Goal: Information Seeking & Learning: Check status

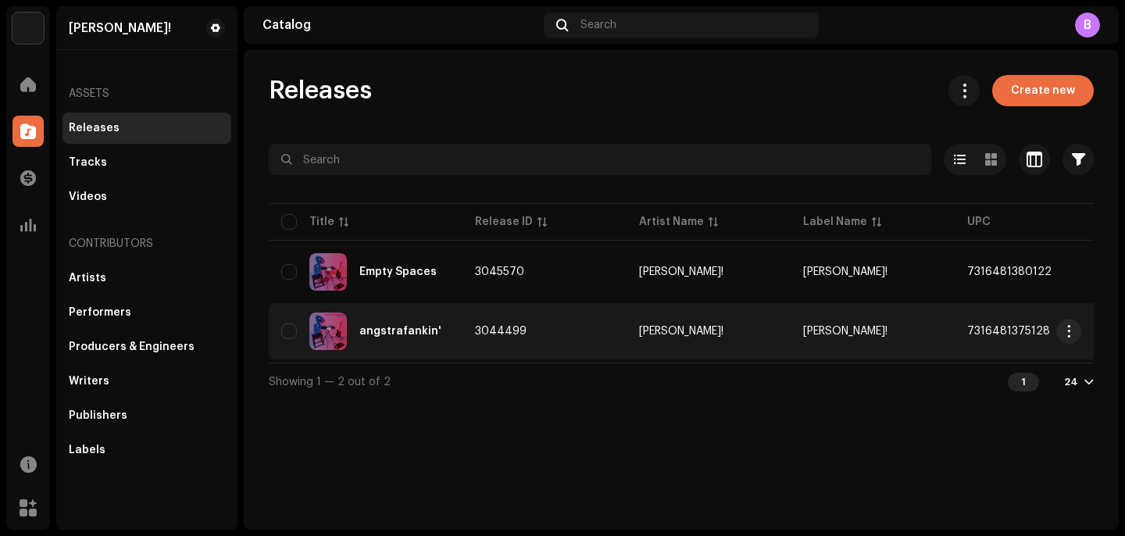
click at [511, 319] on td "3044499" at bounding box center [544, 331] width 164 height 56
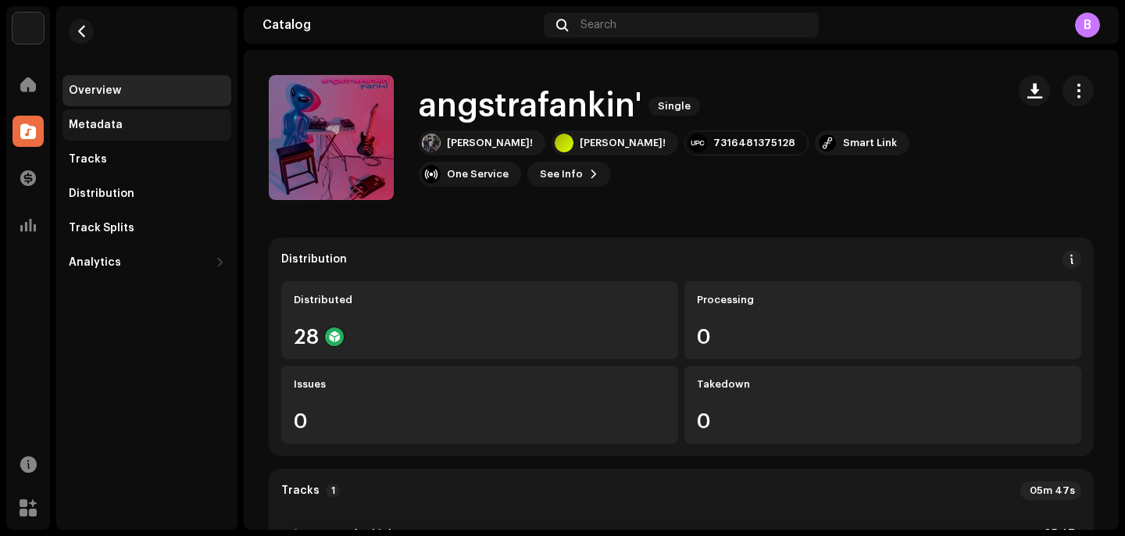
click at [132, 128] on div "Metadata" at bounding box center [147, 125] width 156 height 12
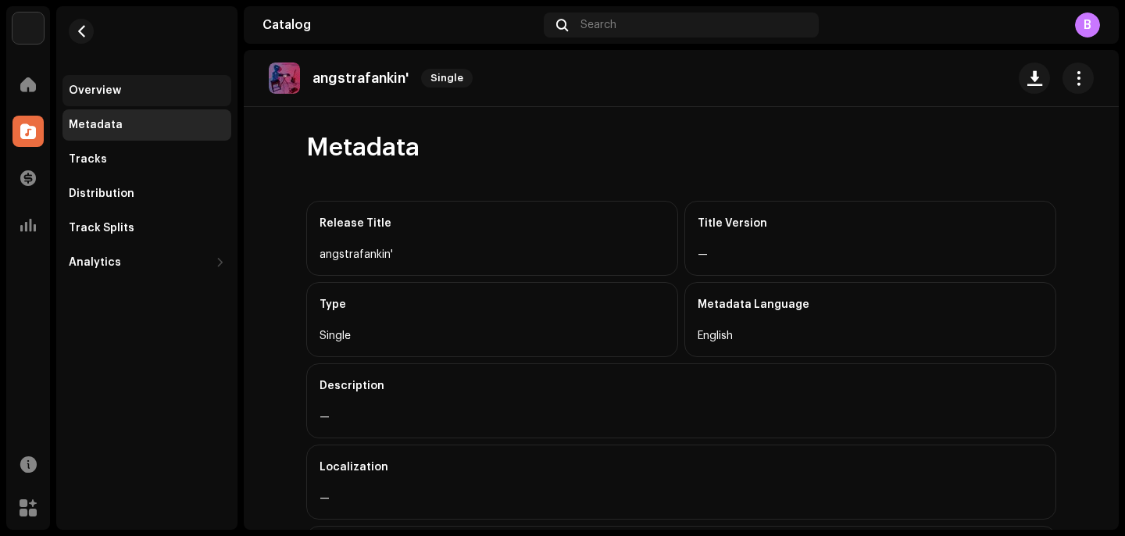
click at [139, 94] on div "Overview" at bounding box center [147, 90] width 156 height 12
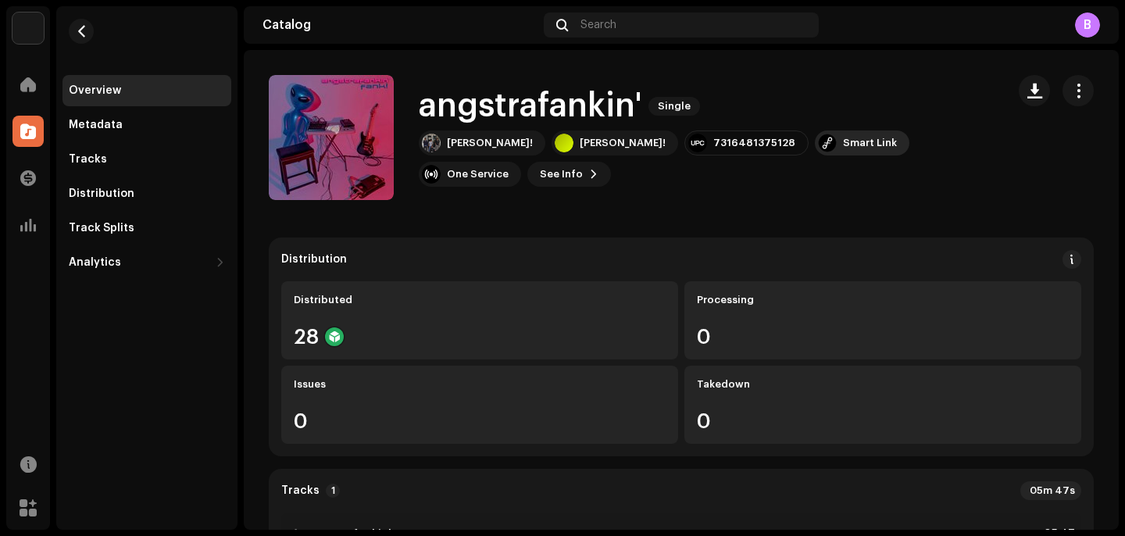
click at [843, 149] on div "Smart Link" at bounding box center [870, 143] width 54 height 12
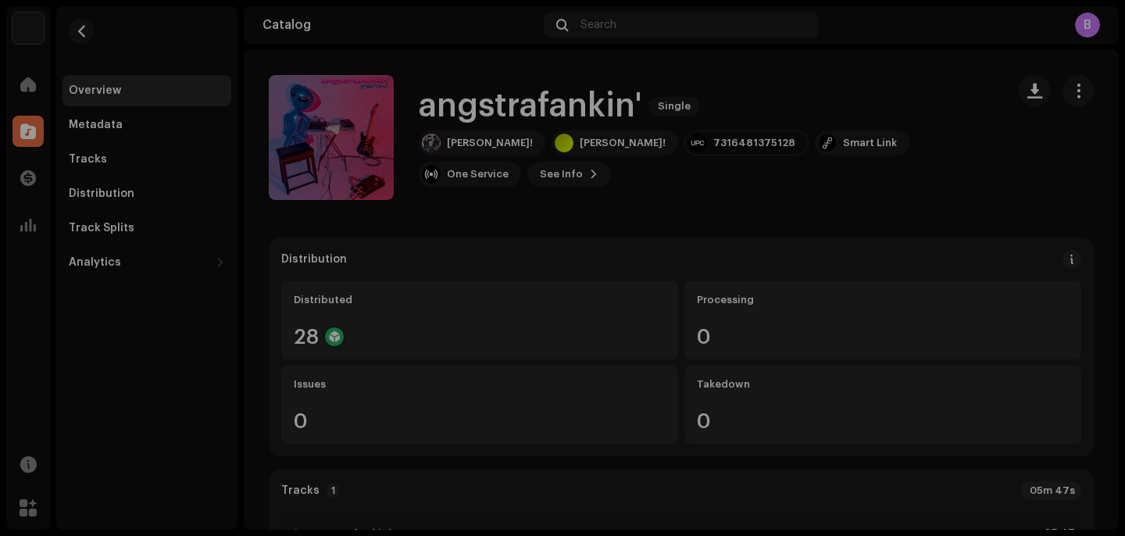
click at [820, 213] on div "[DOMAIN_NAME] Dashboard Go Premium Smart Link [URL][DOMAIN_NAME][PERSON_NAME]" at bounding box center [562, 268] width 1125 height 536
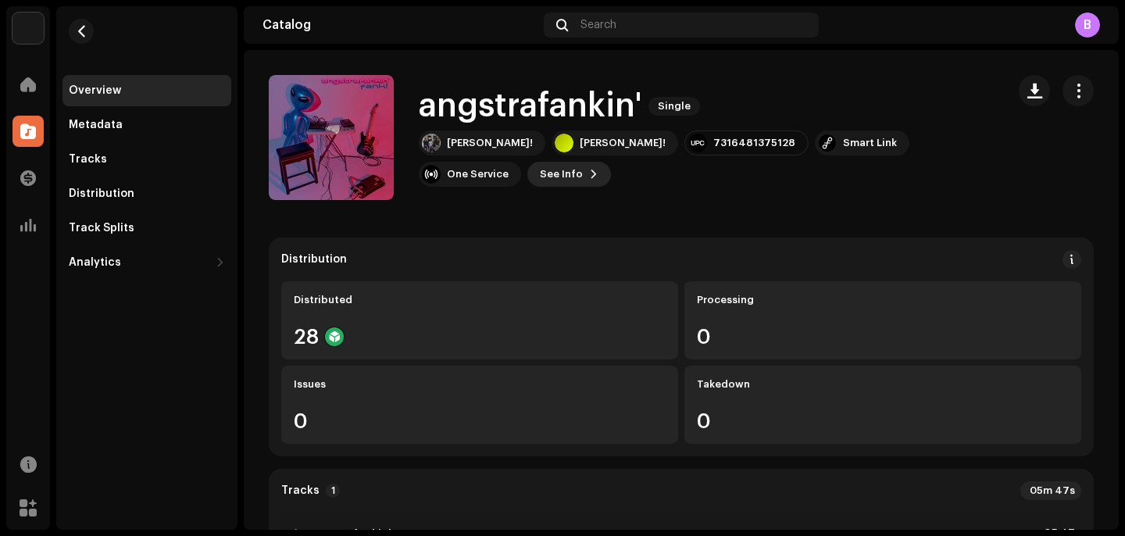
click at [583, 159] on span "See Info" at bounding box center [561, 174] width 43 height 31
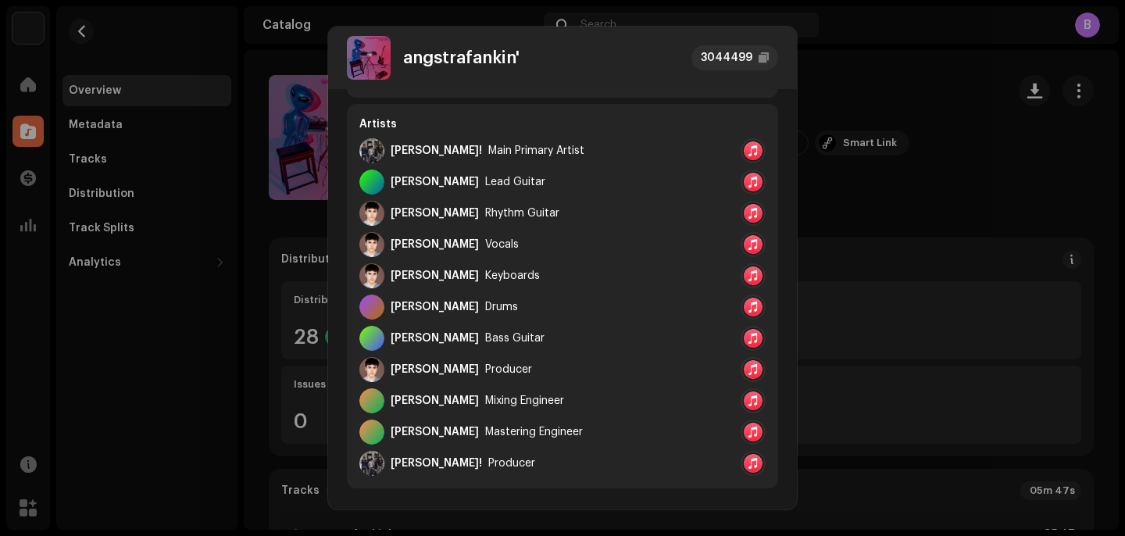
scroll to position [254, 0]
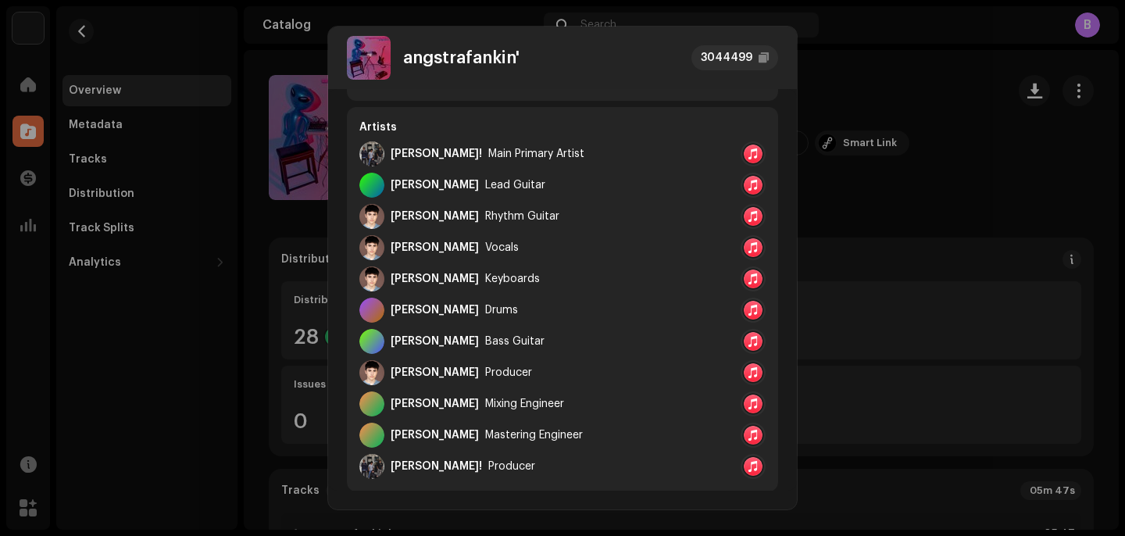
click at [748, 378] on div at bounding box center [752, 372] width 19 height 19
click at [762, 405] on div at bounding box center [762, 407] width 25 height 25
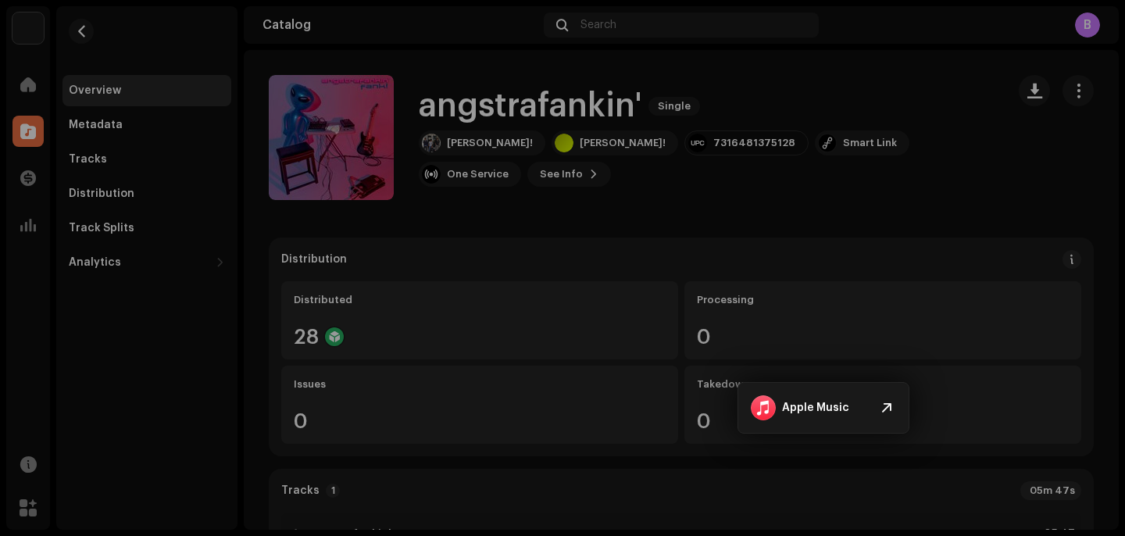
click at [872, 216] on div "angstrafankin' 3044499 Metadata Distribution Metadata Language English Release …" at bounding box center [562, 268] width 1125 height 536
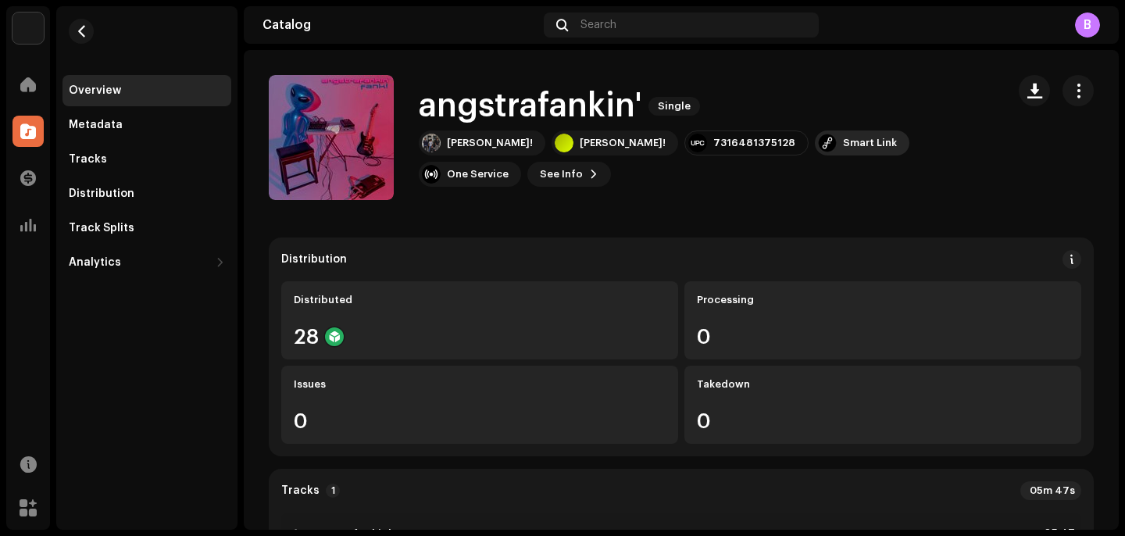
click at [815, 155] on div "Smart Link" at bounding box center [862, 142] width 94 height 25
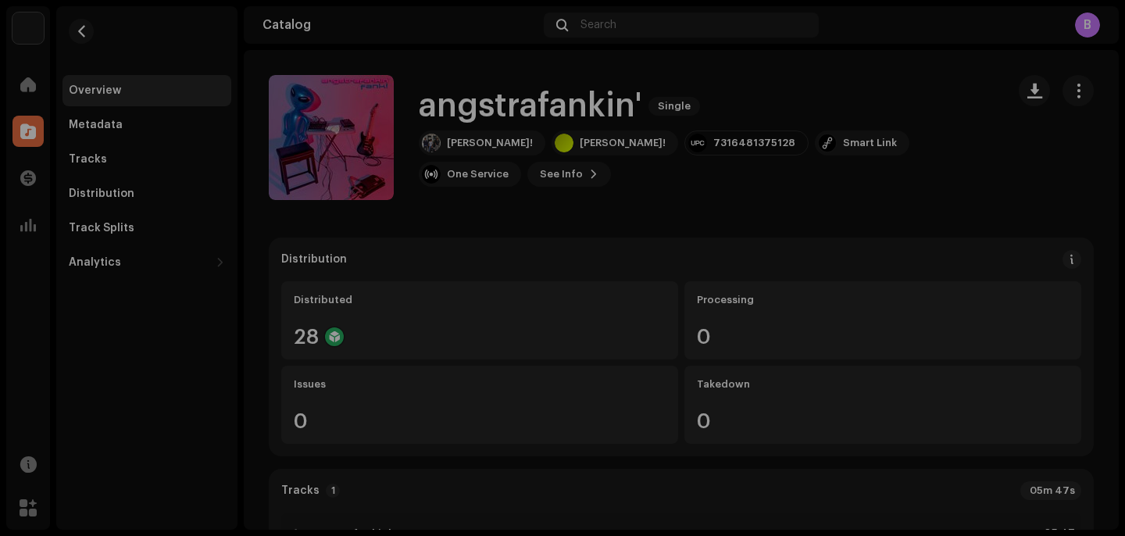
click at [902, 228] on div "[DOMAIN_NAME] Dashboard Go Premium Smart Link [URL][DOMAIN_NAME][PERSON_NAME]" at bounding box center [562, 268] width 1125 height 536
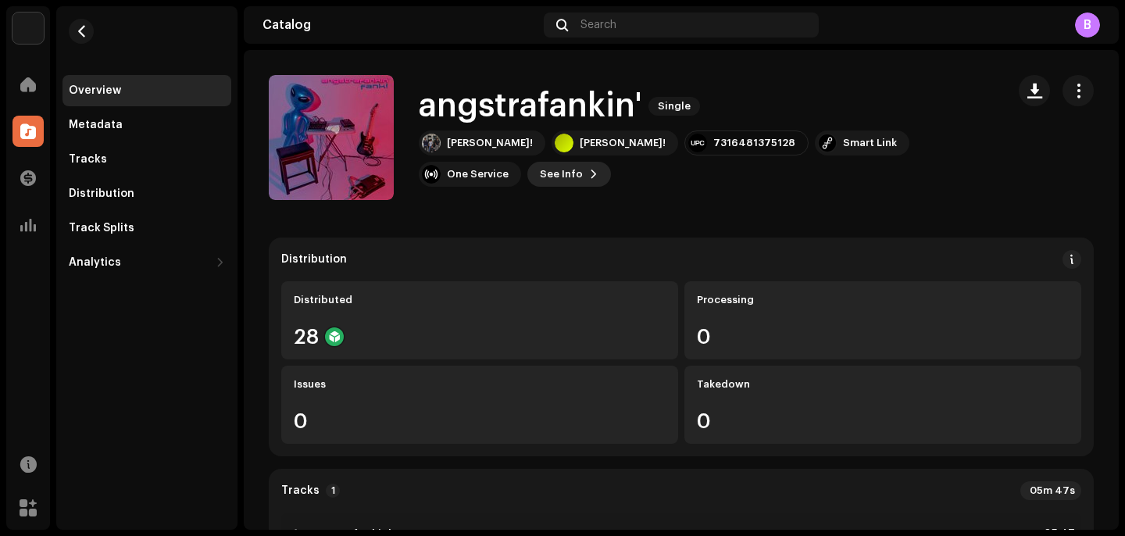
click at [583, 159] on span "See Info" at bounding box center [561, 174] width 43 height 31
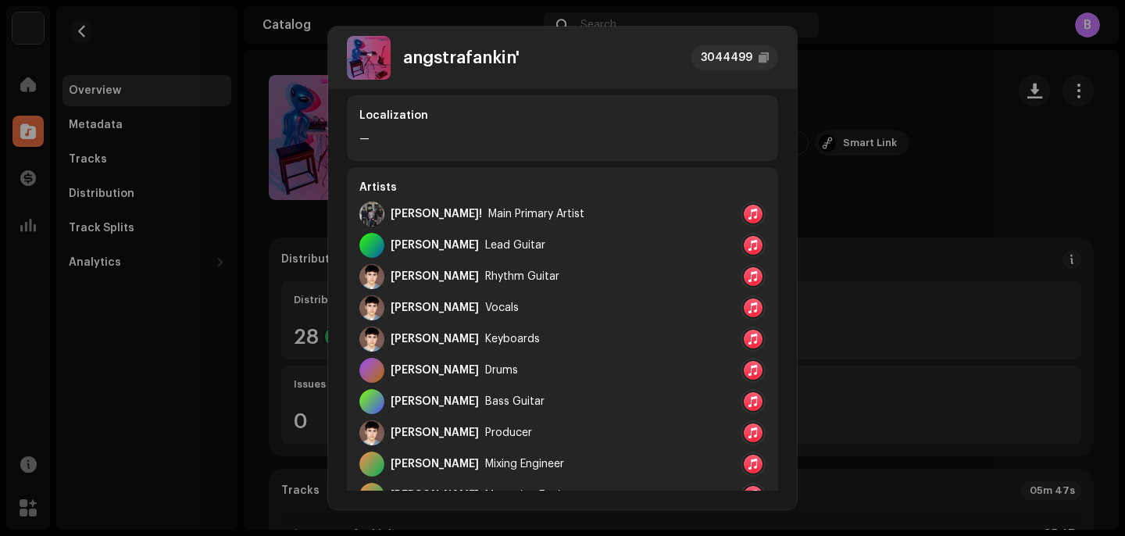
scroll to position [639, 0]
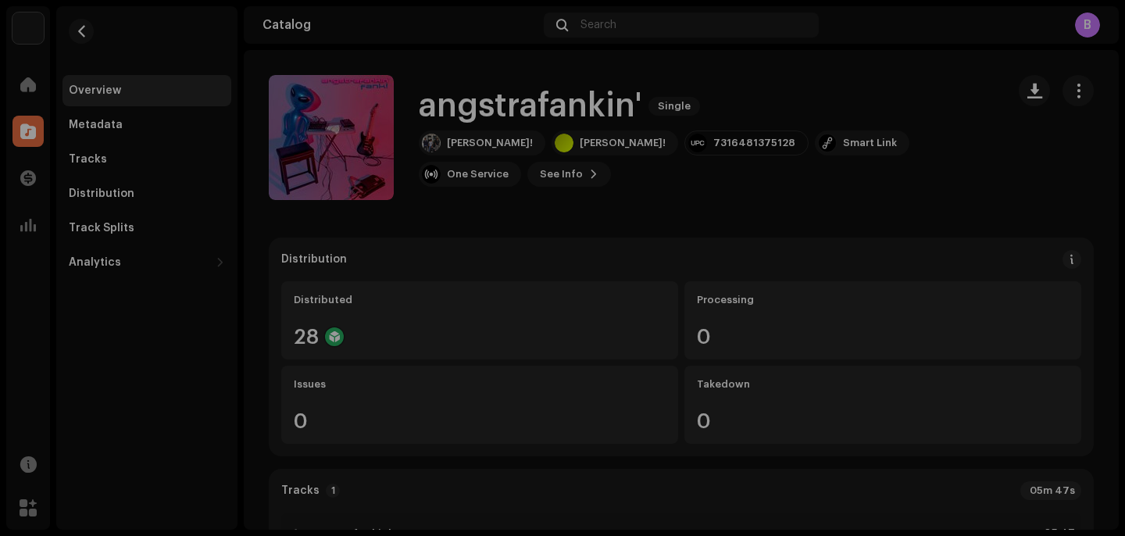
click at [949, 208] on div "angstrafankin' 3044499 Metadata Distribution Metadata Language English Release …" at bounding box center [562, 268] width 1125 height 536
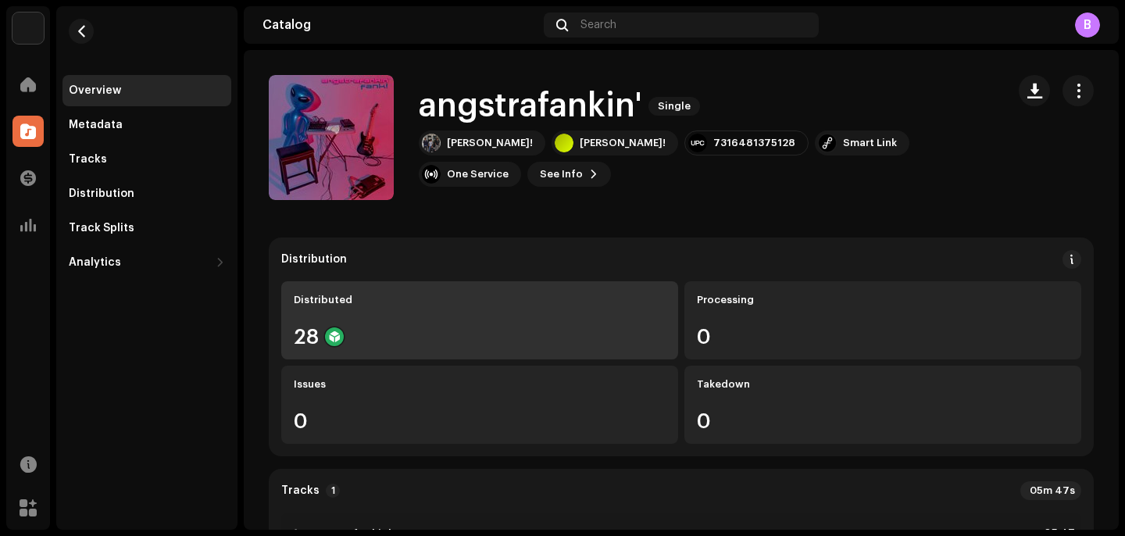
click at [377, 303] on div "Distributed" at bounding box center [480, 300] width 372 height 12
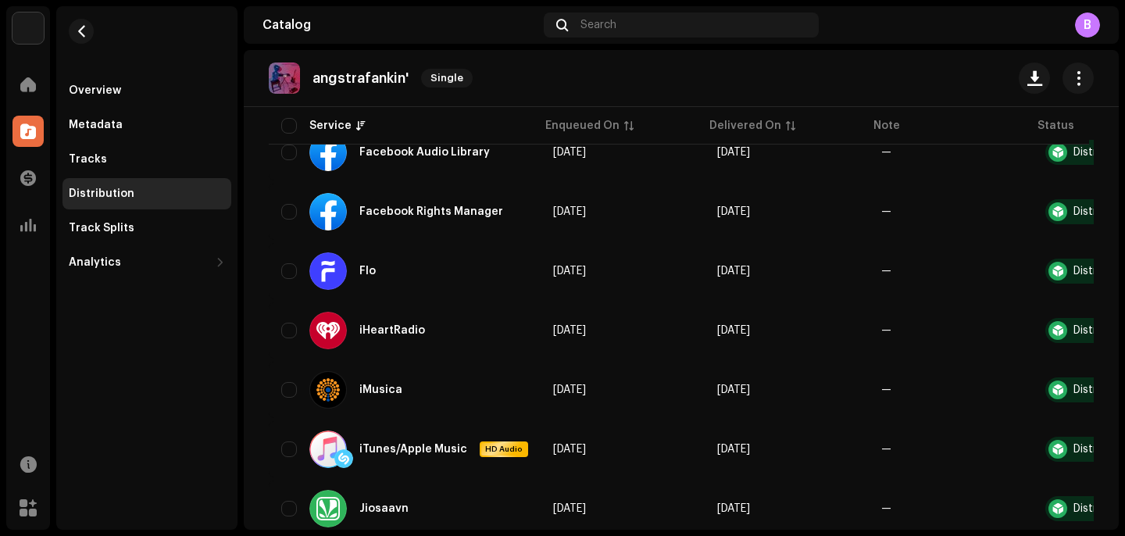
scroll to position [766, 0]
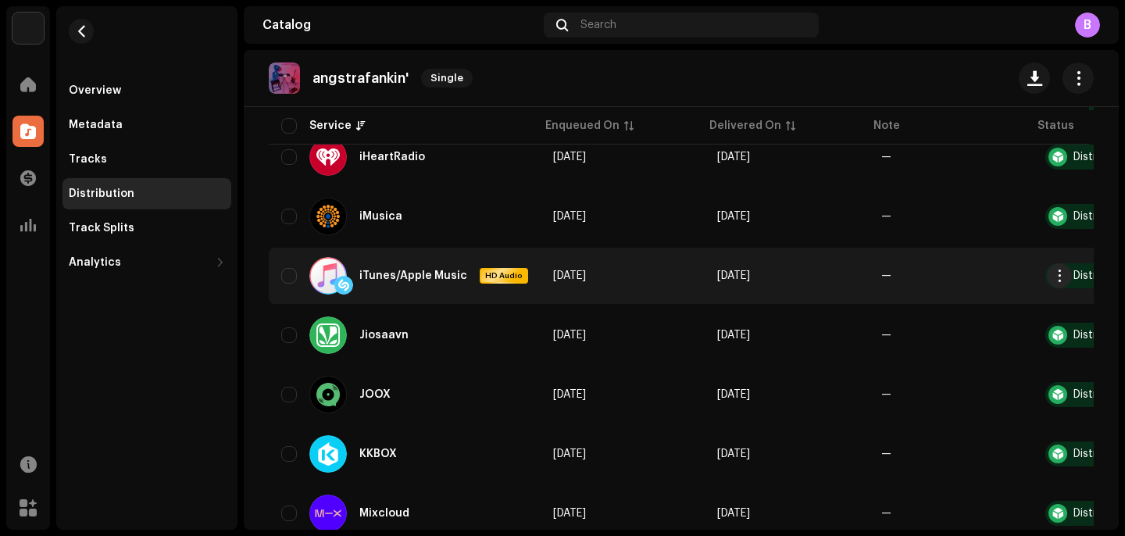
click at [387, 287] on div "iTunes/Apple Music HD Audio" at bounding box center [418, 275] width 219 height 37
click at [470, 257] on div "iTunes/Apple Music HD Audio" at bounding box center [418, 275] width 219 height 37
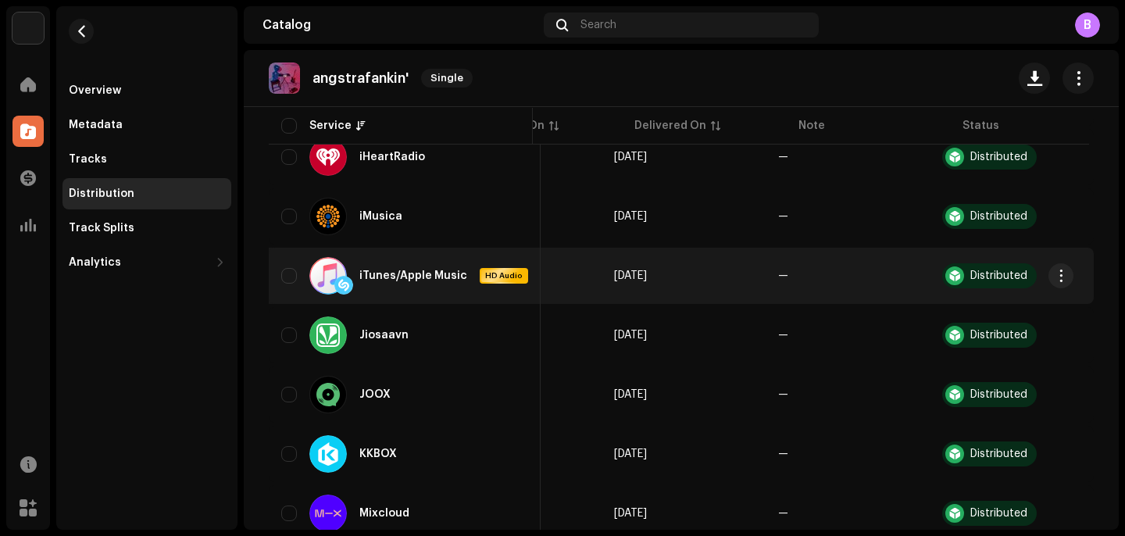
scroll to position [0, 100]
click at [1056, 276] on span "button" at bounding box center [1060, 275] width 12 height 12
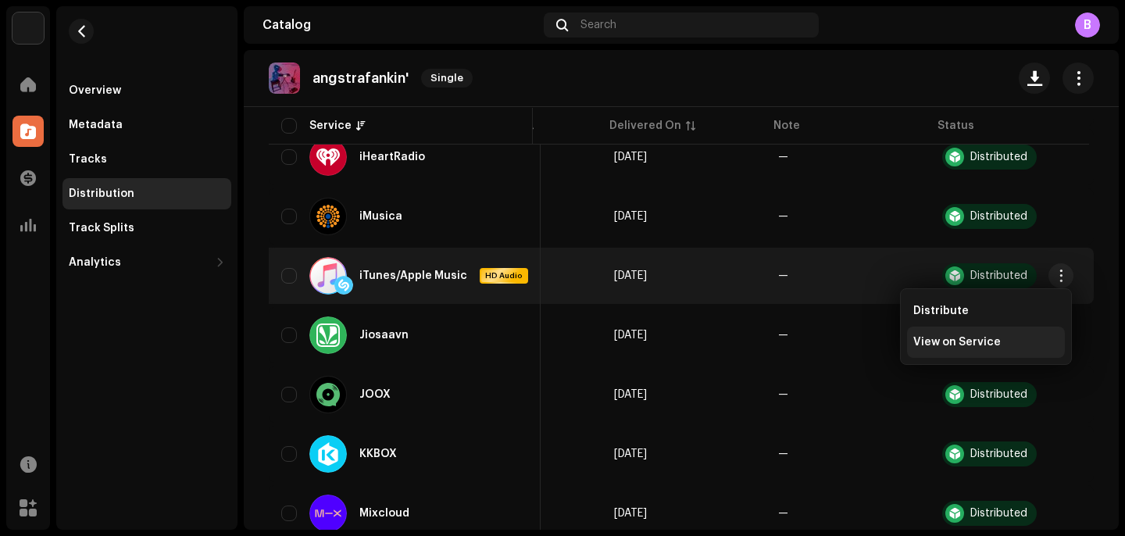
click at [950, 335] on div "View on Service" at bounding box center [986, 341] width 158 height 31
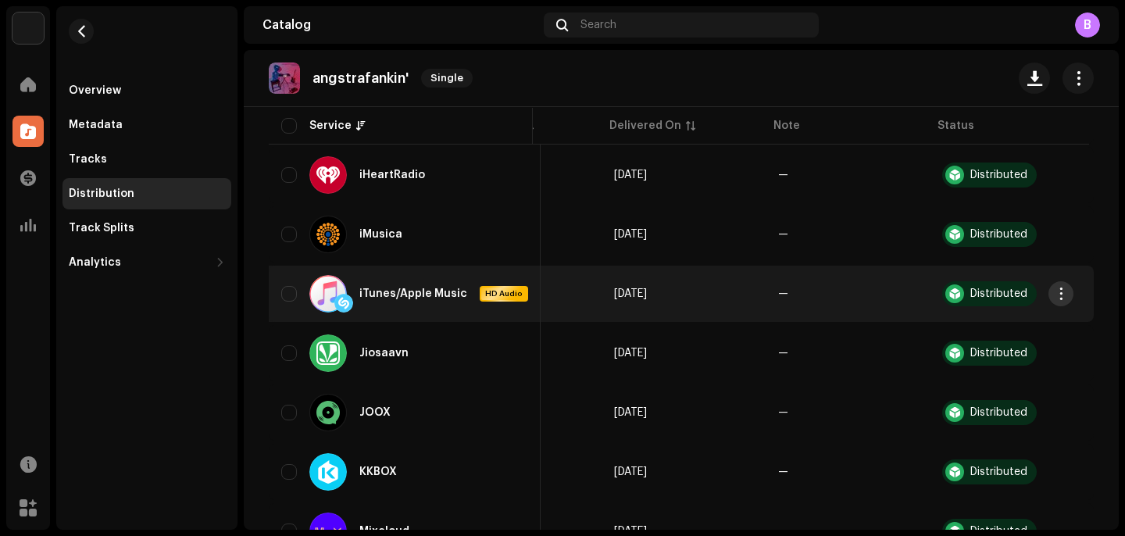
click at [1064, 290] on span "button" at bounding box center [1060, 293] width 12 height 12
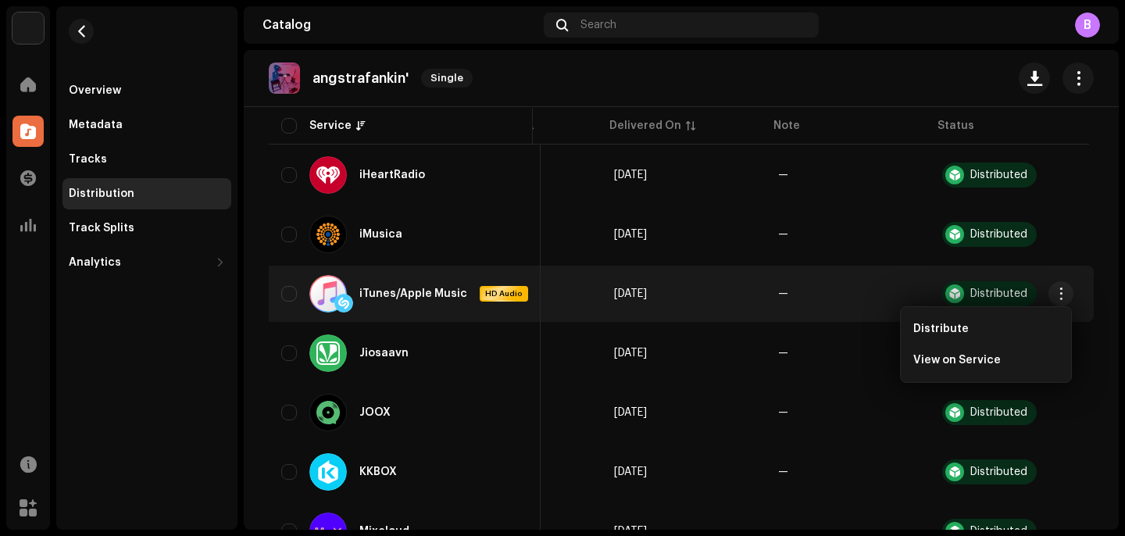
click at [841, 298] on td "—" at bounding box center [847, 294] width 164 height 56
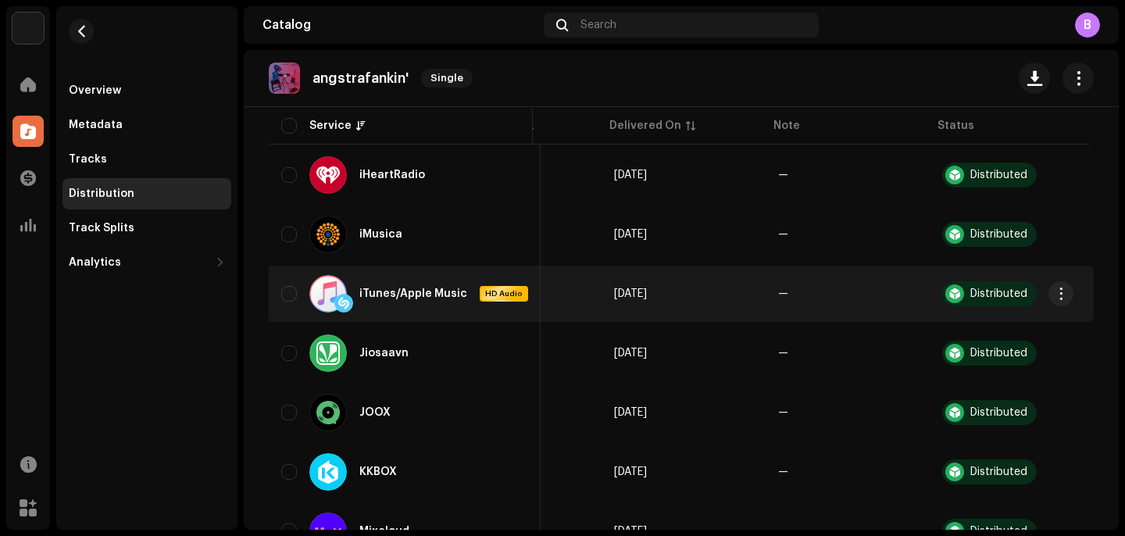
scroll to position [0, 0]
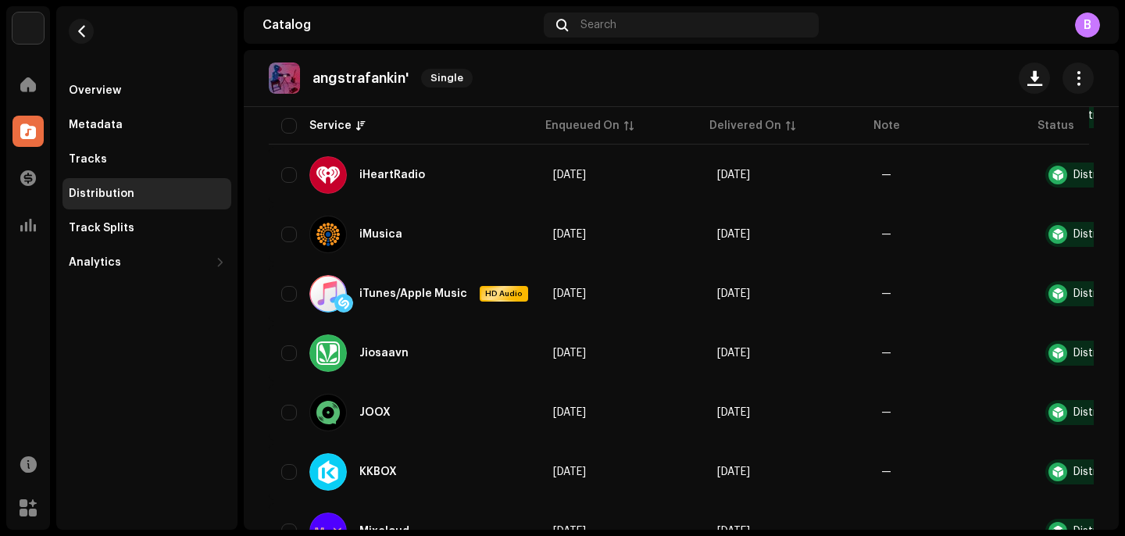
click at [77, 45] on re-m-nav-back at bounding box center [80, 40] width 37 height 69
click at [77, 34] on span "button" at bounding box center [82, 31] width 12 height 12
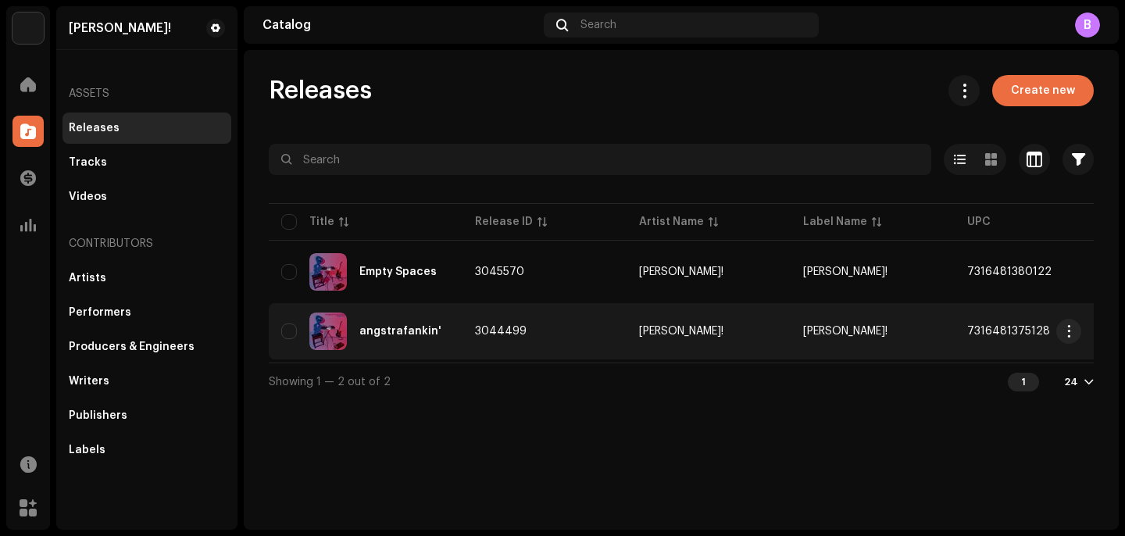
click at [614, 305] on td "3044499" at bounding box center [544, 331] width 164 height 56
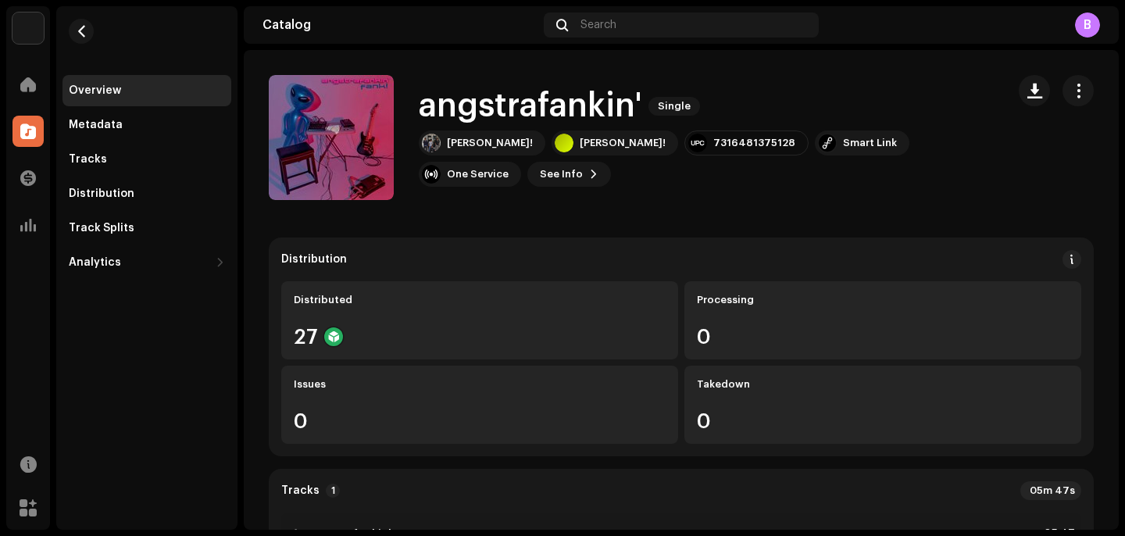
click at [445, 124] on h1 "angstrafankin'" at bounding box center [530, 106] width 223 height 36
click at [454, 149] on div "[PERSON_NAME]!" at bounding box center [490, 143] width 86 height 12
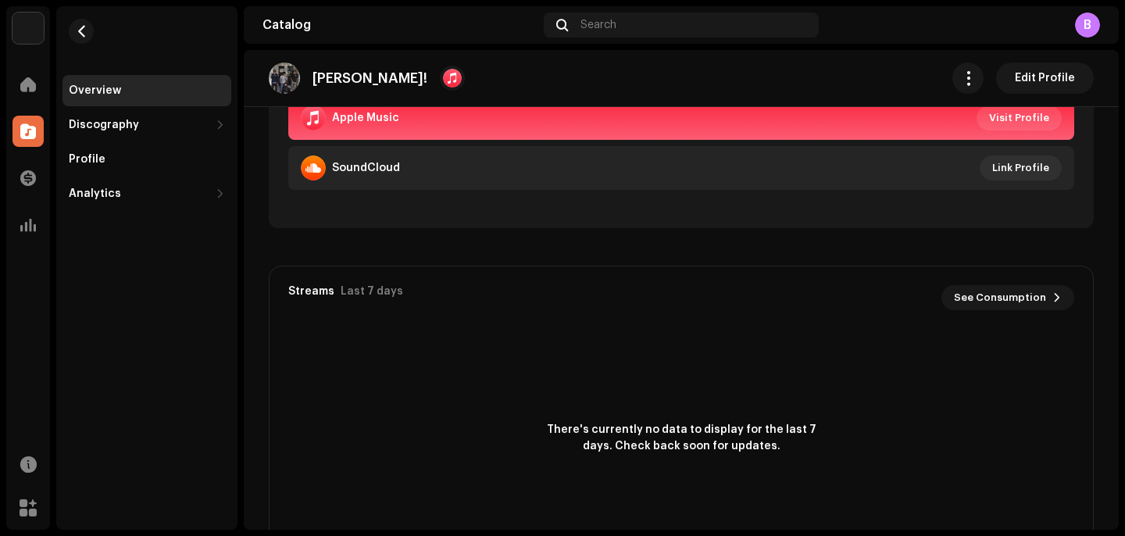
scroll to position [669, 0]
